Goal: Navigation & Orientation: Find specific page/section

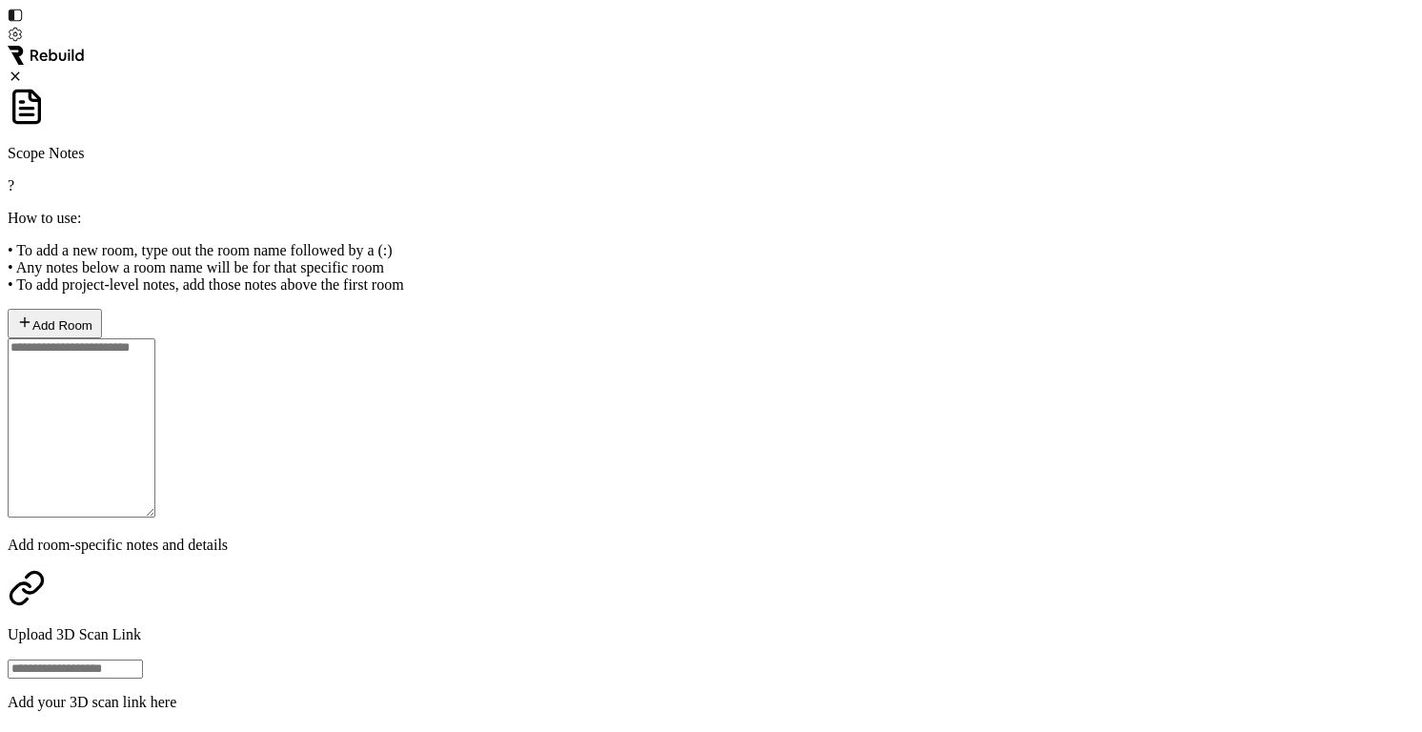
scroll to position [82, 0]
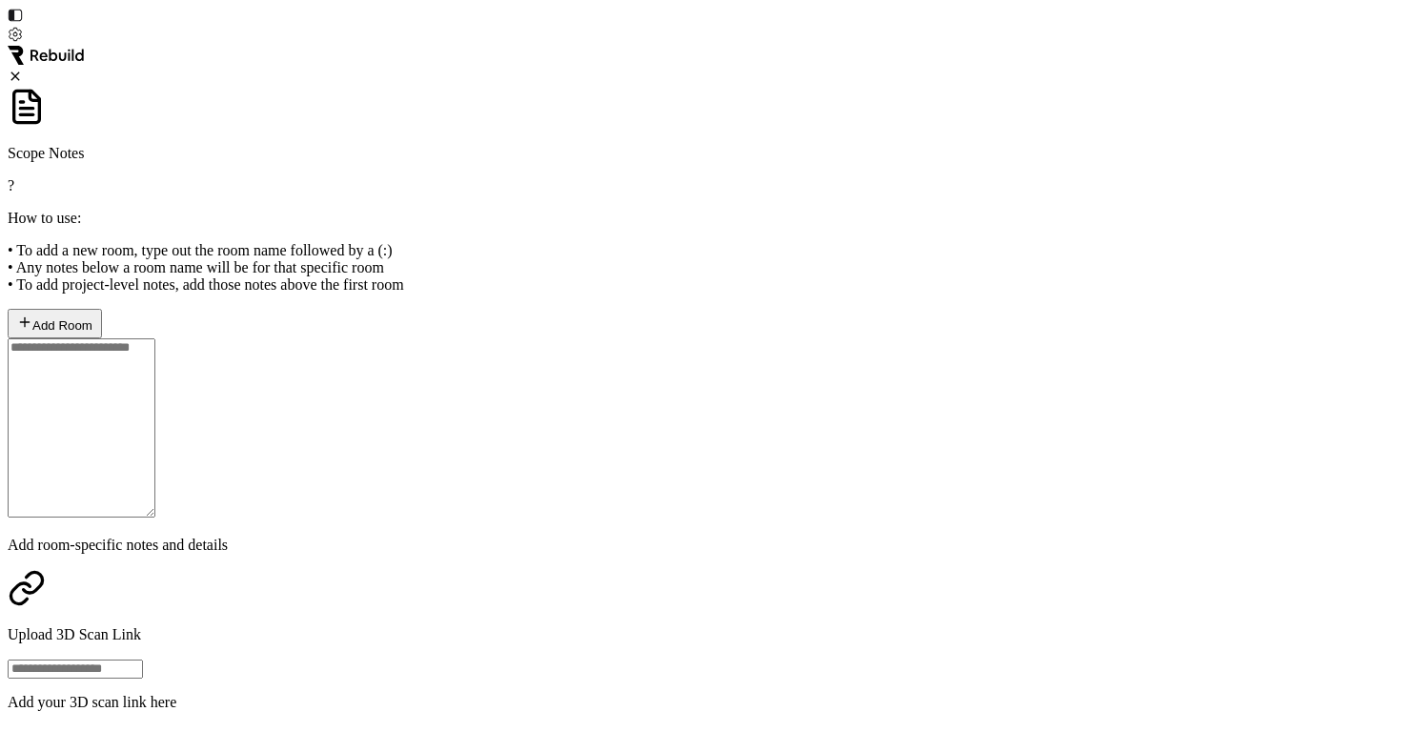
scroll to position [523, 0]
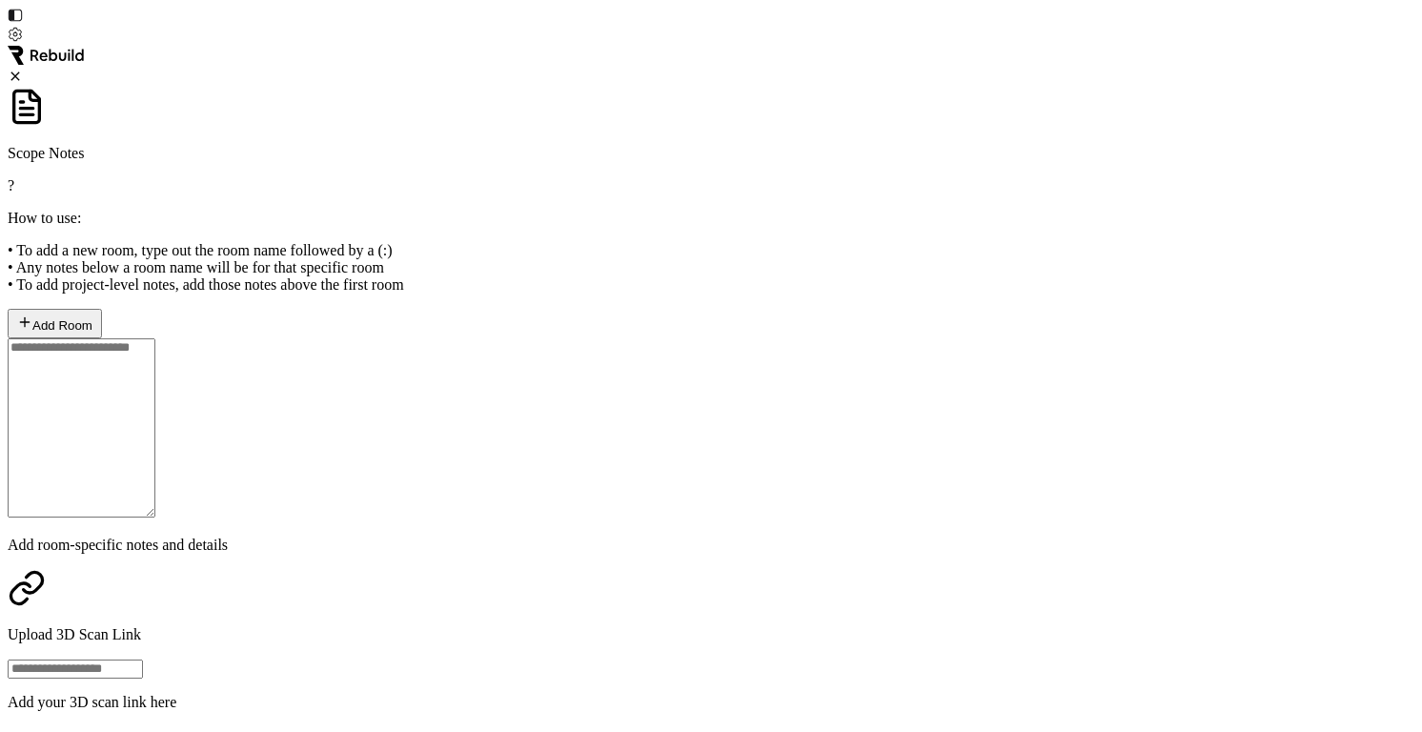
scroll to position [853, 0]
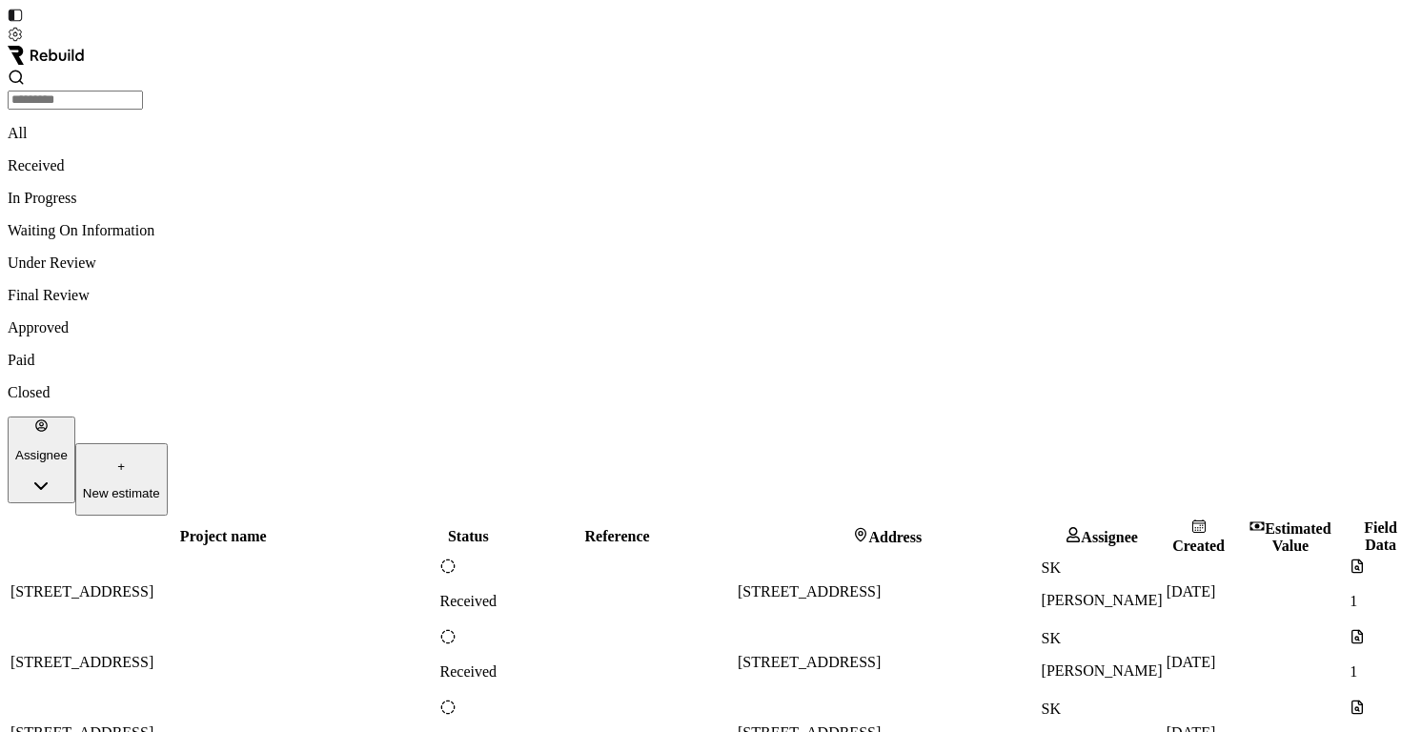
click at [439, 699] on td "Received" at bounding box center [468, 733] width 59 height 69
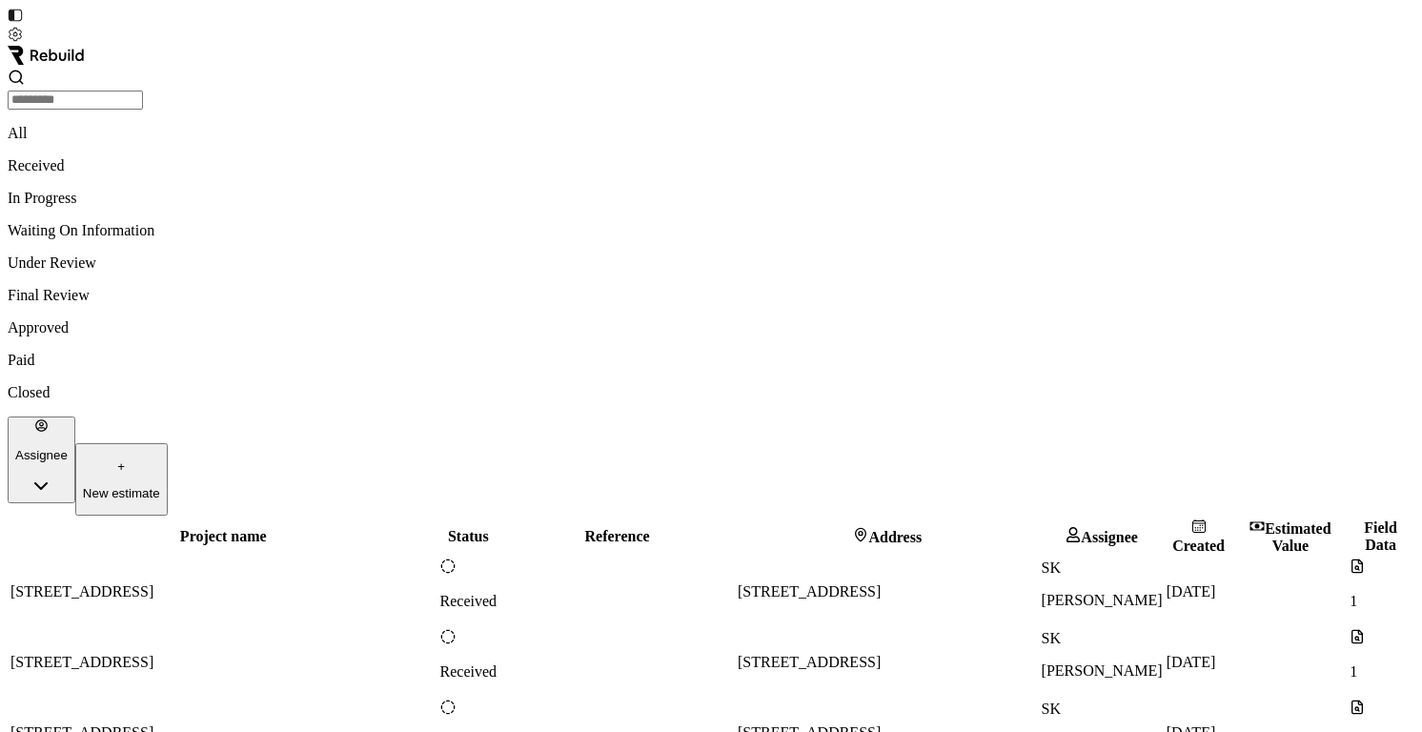
click at [499, 628] on td at bounding box center [616, 662] width 235 height 69
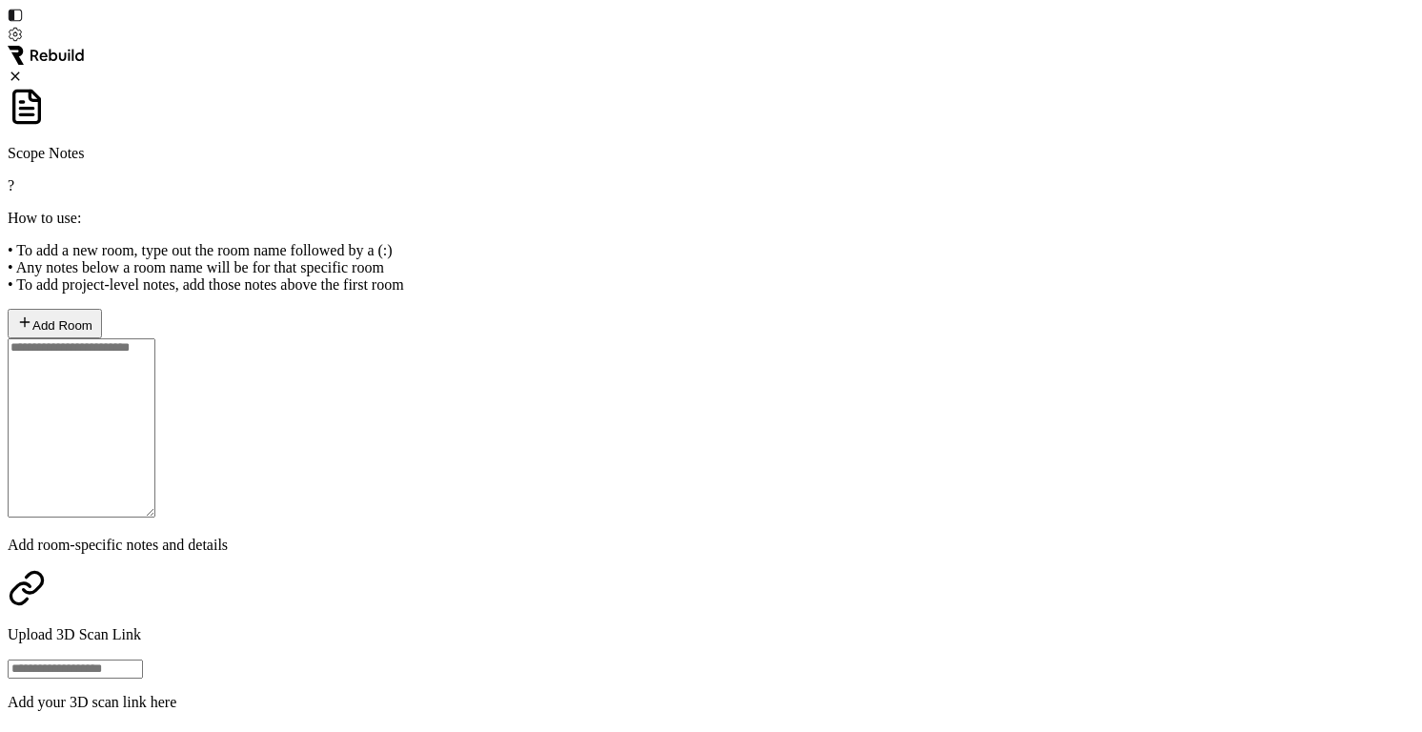
scroll to position [704, 0]
